Goal: Transaction & Acquisition: Purchase product/service

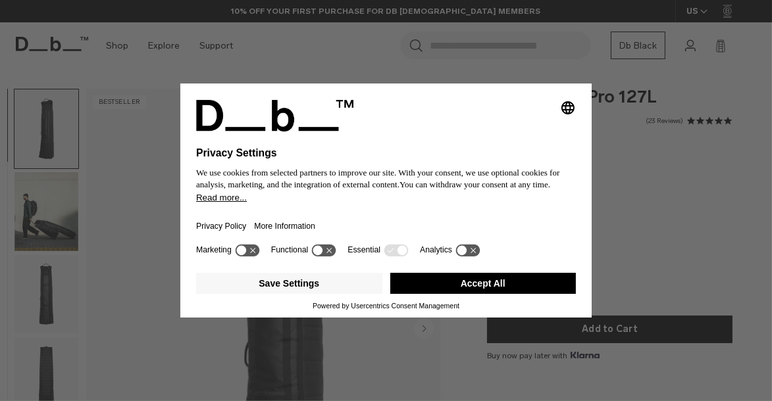
click at [452, 284] on button "Accept All" at bounding box center [483, 283] width 186 height 21
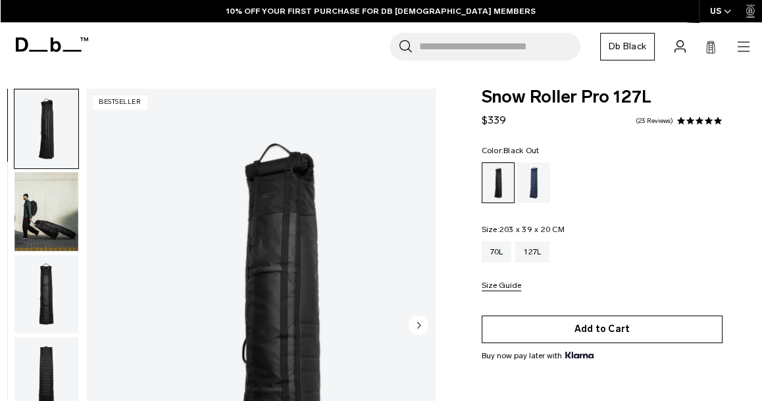
click at [486, 325] on button "Add to Cart" at bounding box center [602, 330] width 241 height 28
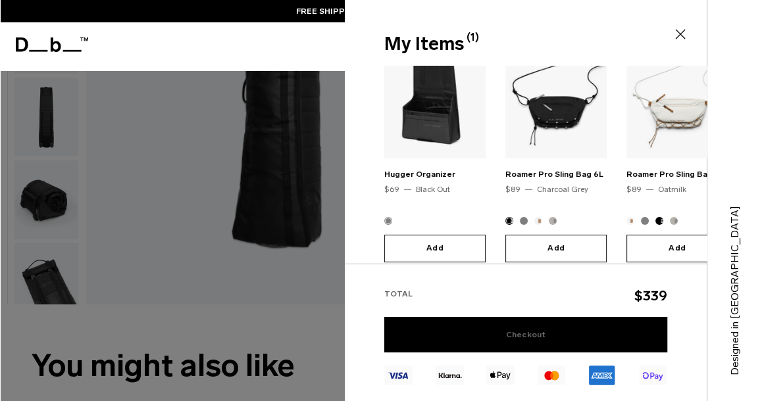
scroll to position [263, 0]
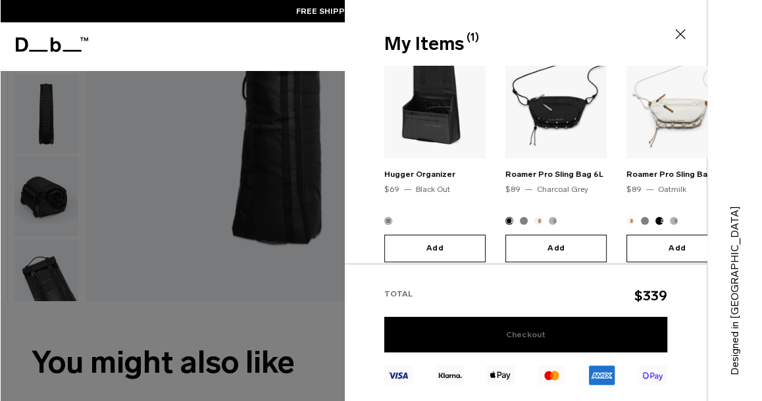
click at [565, 327] on link "Checkout" at bounding box center [525, 335] width 283 height 36
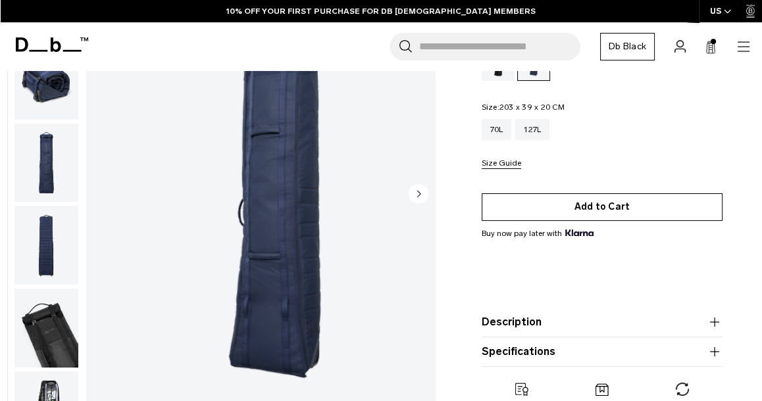
click at [528, 221] on button "Add to Cart" at bounding box center [602, 207] width 241 height 28
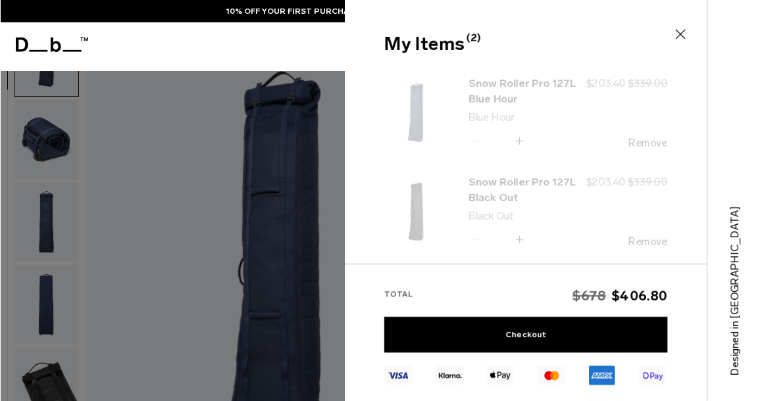
scroll to position [66, 0]
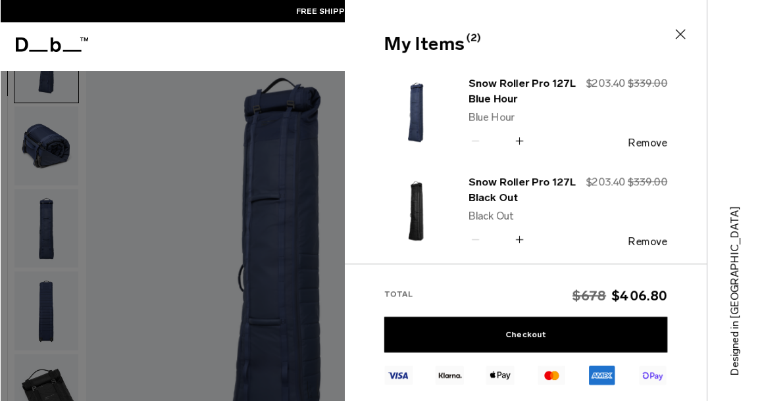
drag, startPoint x: 648, startPoint y: 243, endPoint x: 642, endPoint y: 235, distance: 10.3
click at [647, 242] on button "Remove" at bounding box center [648, 242] width 39 height 12
